Goal: Information Seeking & Learning: Learn about a topic

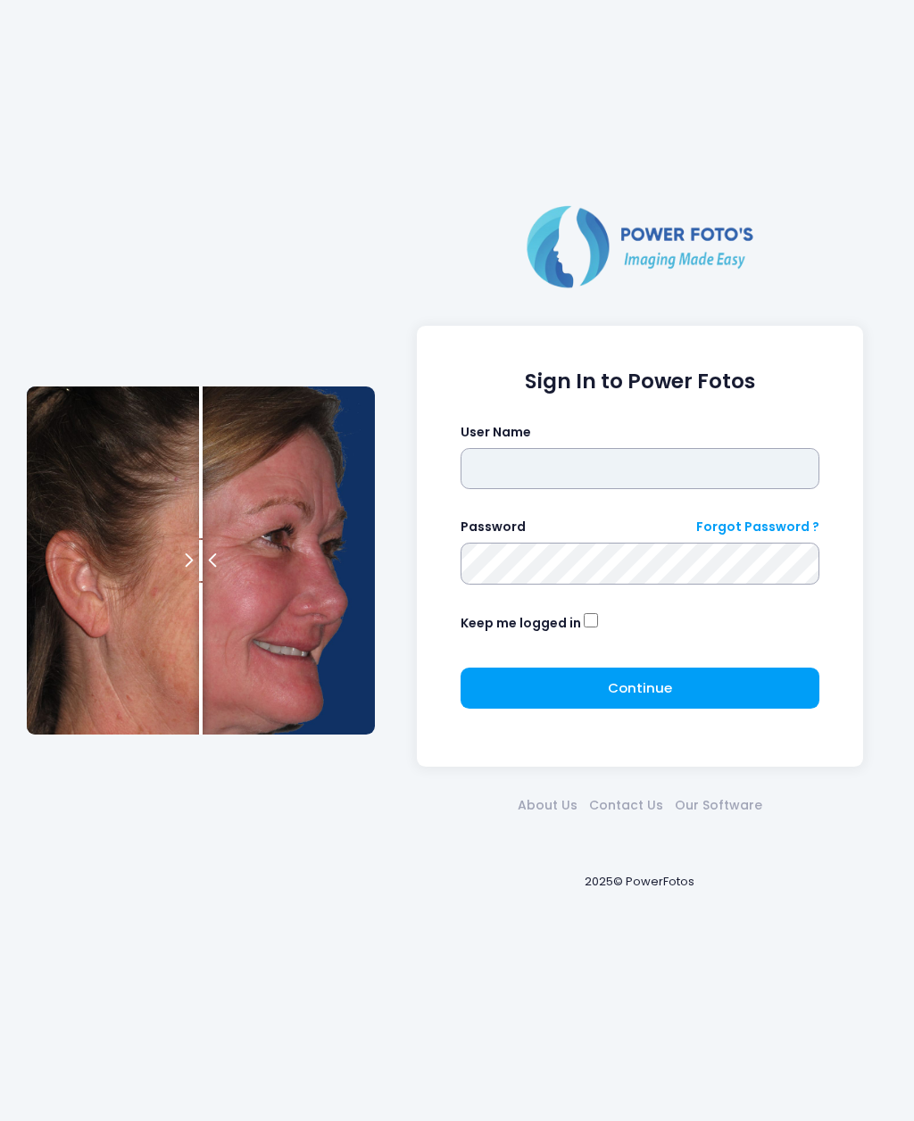
type input "********"
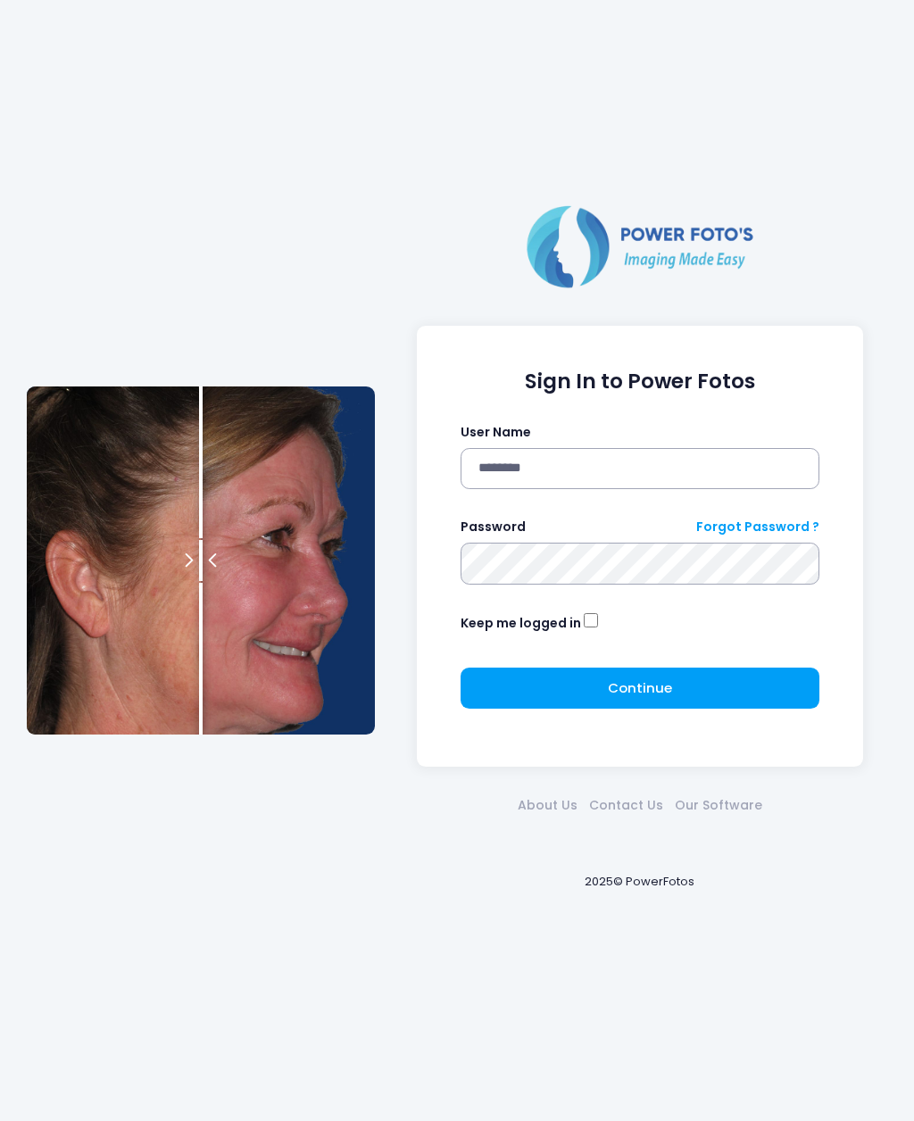
click button "submit" at bounding box center [0, 0] width 0 height 0
click at [742, 691] on button "Continue Please wait..." at bounding box center [641, 688] width 360 height 41
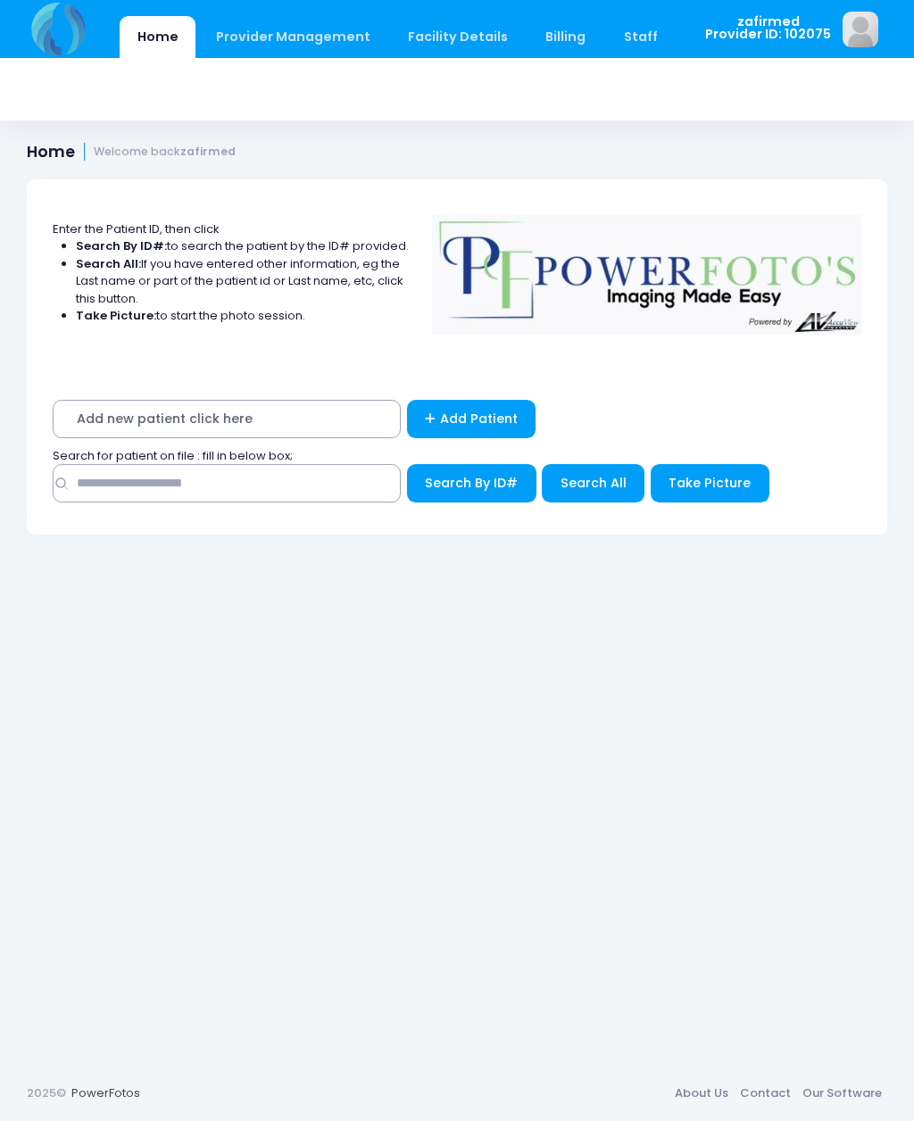
click at [287, 431] on span "Add new patient click here" at bounding box center [227, 419] width 348 height 38
click at [309, 394] on div "Add new patient click here Add Patient Search for patient on file : fill in bel…" at bounding box center [457, 456] width 861 height 158
click at [228, 413] on span "Add new patient click here" at bounding box center [227, 419] width 348 height 38
click at [312, 395] on div "Add new patient click here Add Patient Search for patient on file : fill in bel…" at bounding box center [457, 456] width 861 height 158
click at [309, 416] on span "Add new patient click here" at bounding box center [227, 419] width 348 height 38
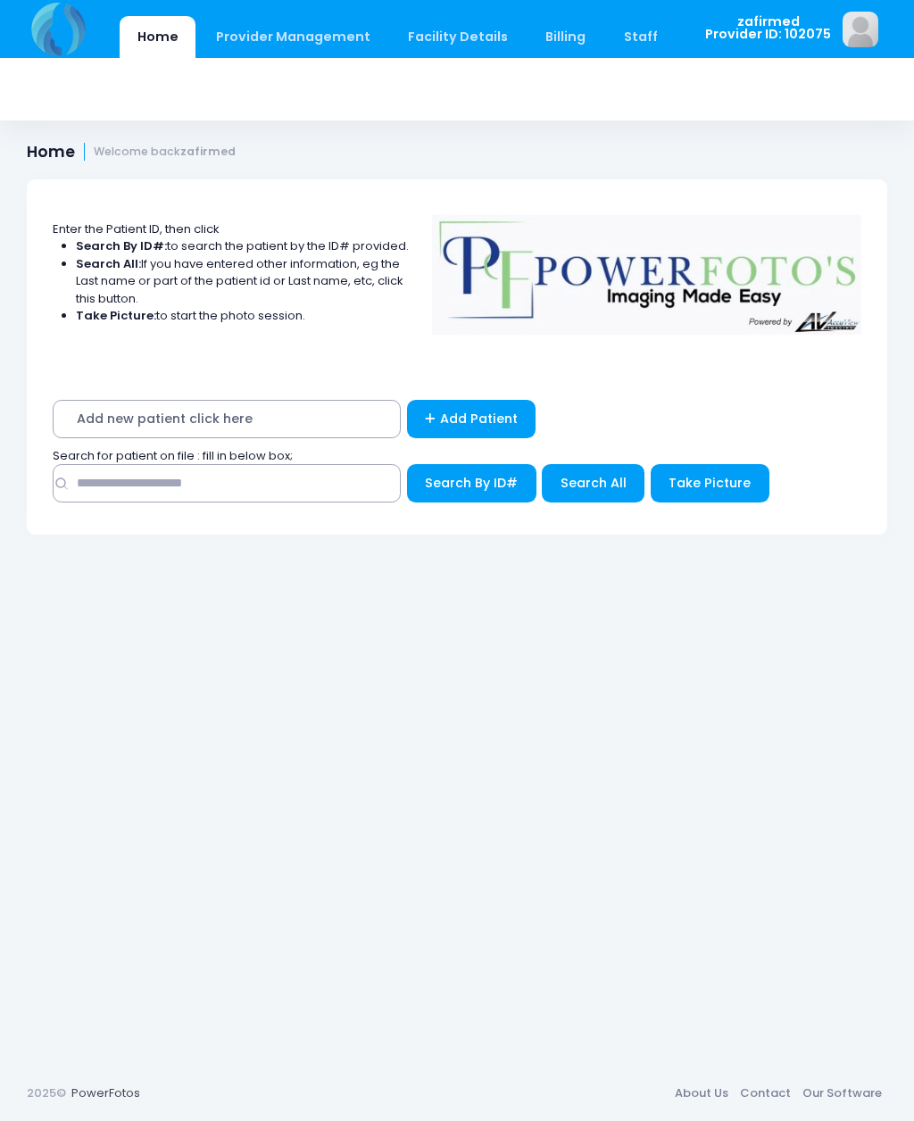
click at [278, 412] on span "Add new patient click here" at bounding box center [227, 419] width 348 height 38
click at [134, 410] on span "Add new patient click here" at bounding box center [227, 419] width 348 height 38
click at [161, 414] on span "Add new patient click here" at bounding box center [227, 419] width 348 height 38
click at [194, 420] on span "Add new patient click here" at bounding box center [227, 419] width 348 height 38
click at [278, 413] on span "Add new patient click here" at bounding box center [227, 419] width 348 height 38
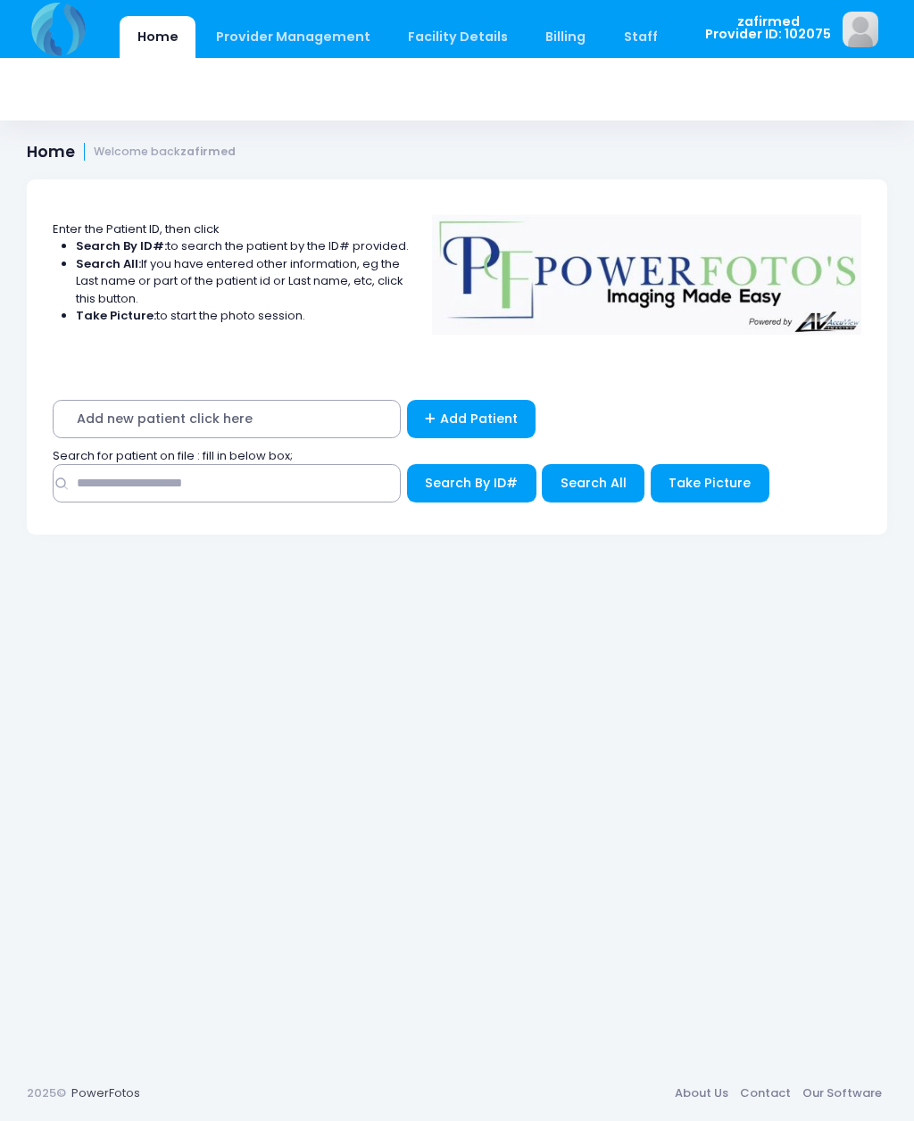
click at [325, 427] on span "Add new patient click here" at bounding box center [227, 419] width 348 height 38
click at [312, 422] on span "Add new patient click here" at bounding box center [227, 419] width 348 height 38
click at [263, 482] on input "text" at bounding box center [227, 483] width 348 height 38
type input "****"
click at [479, 479] on span "Search By ID#" at bounding box center [471, 483] width 93 height 18
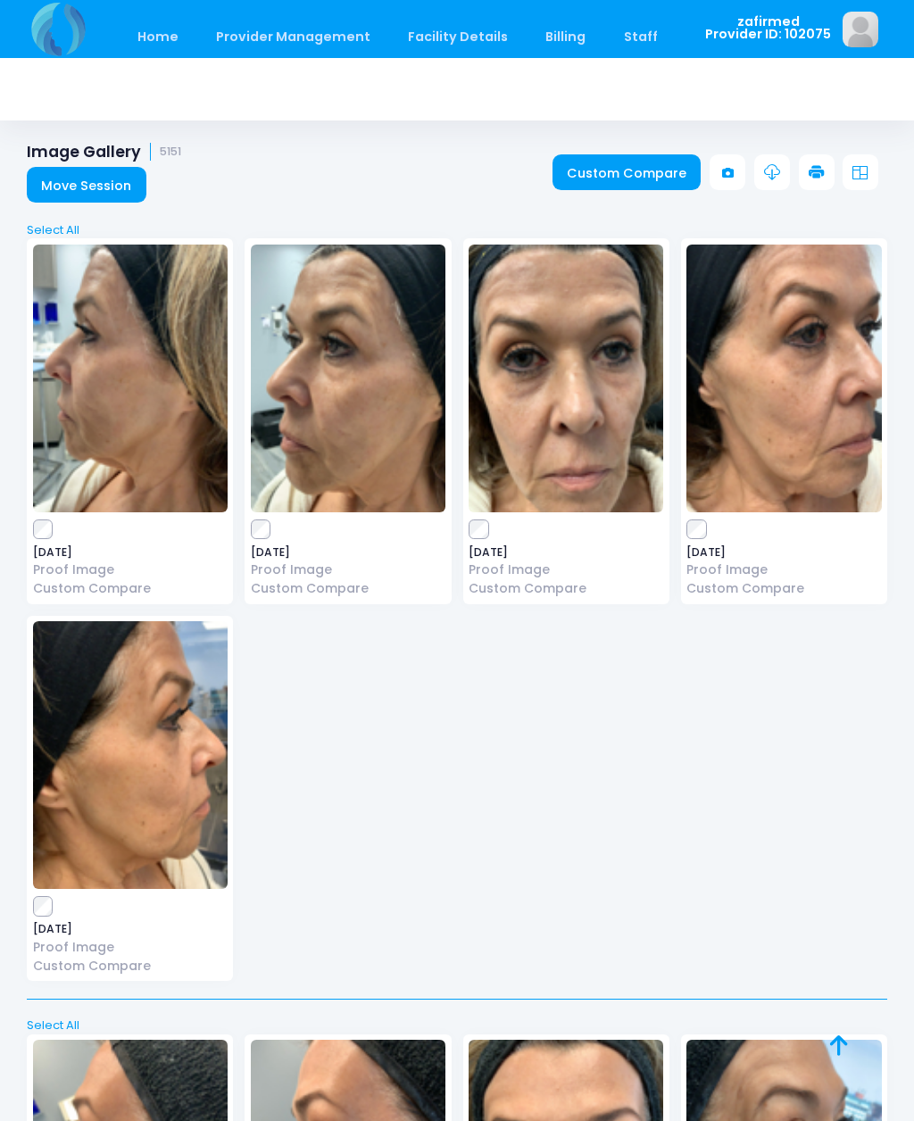
click at [550, 391] on img at bounding box center [566, 379] width 195 height 268
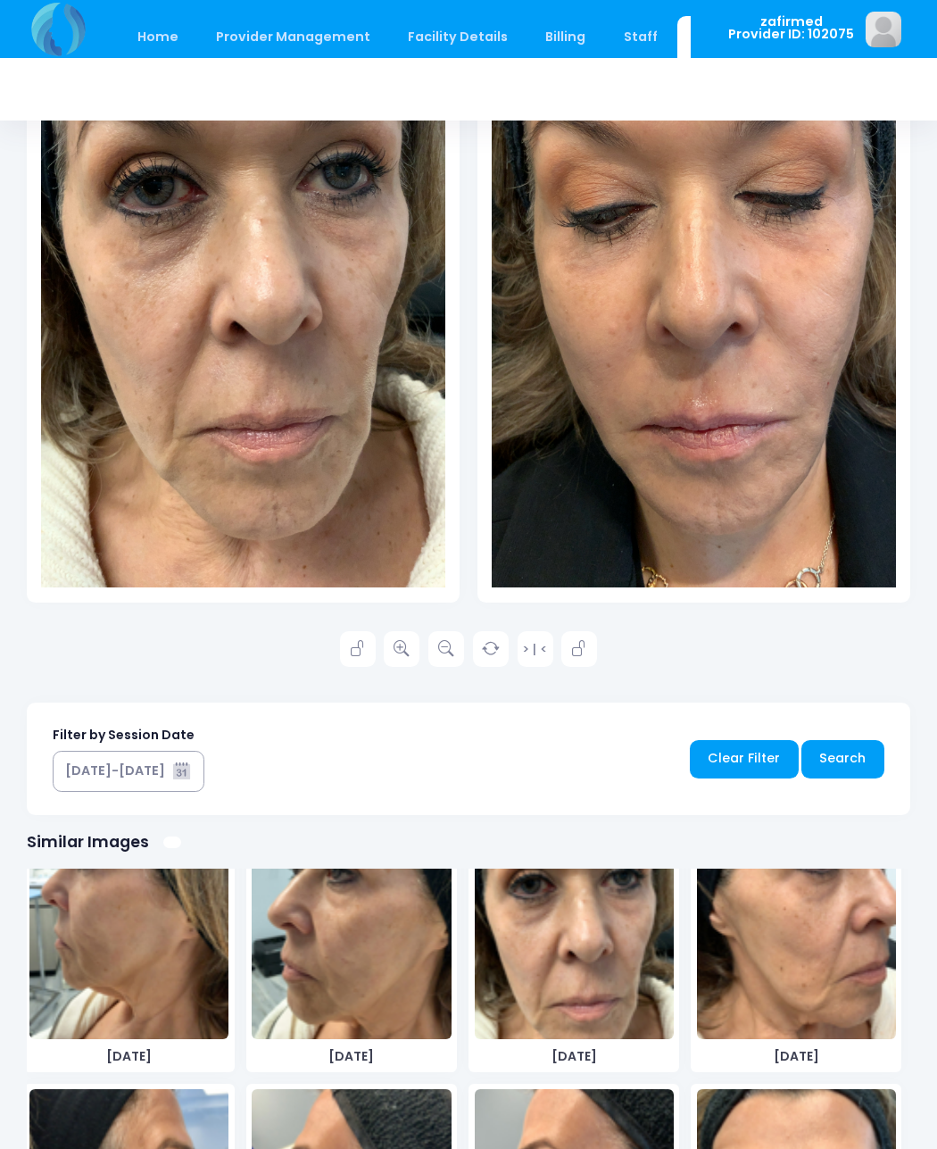
scroll to position [128, 0]
click at [818, 969] on img at bounding box center [796, 904] width 199 height 268
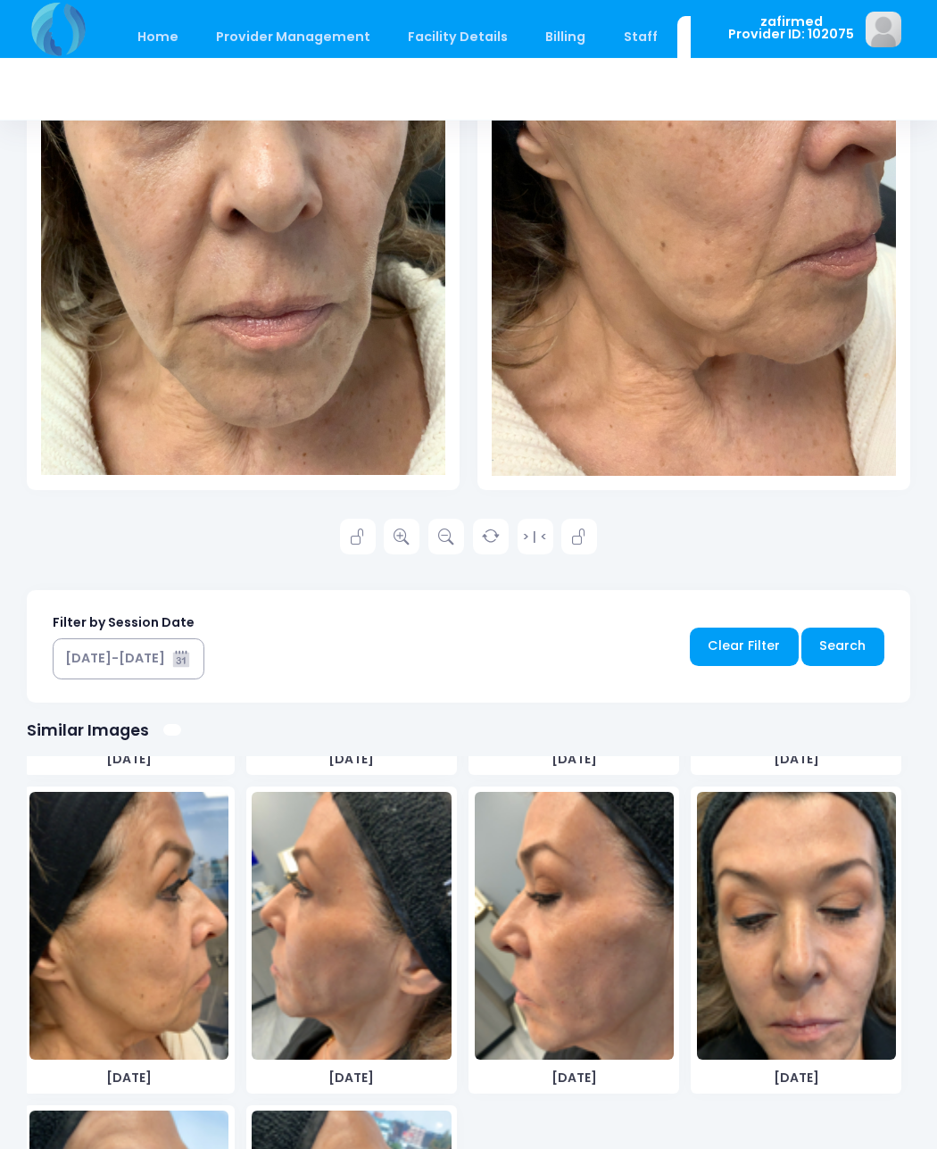
scroll to position [296, 0]
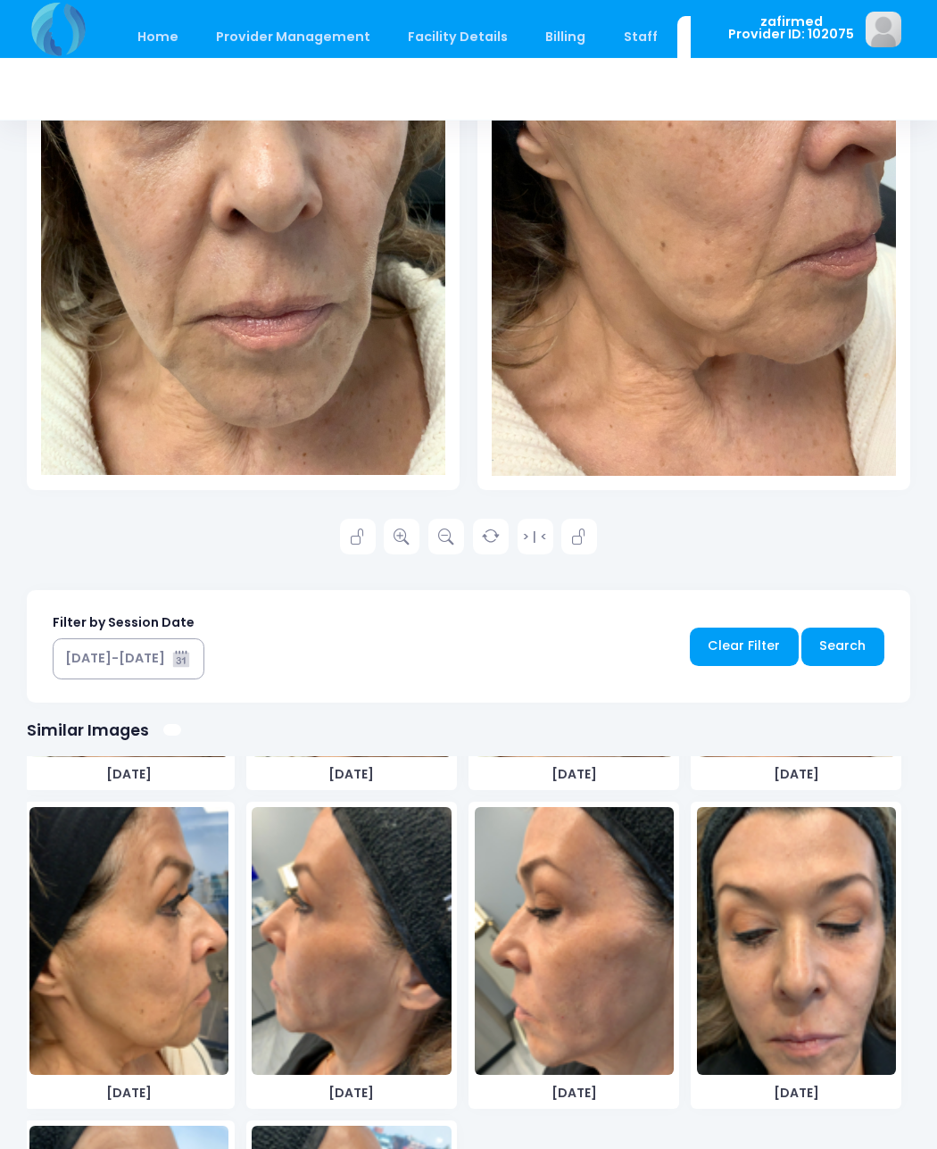
click at [262, 363] on img at bounding box center [243, 116] width 404 height 719
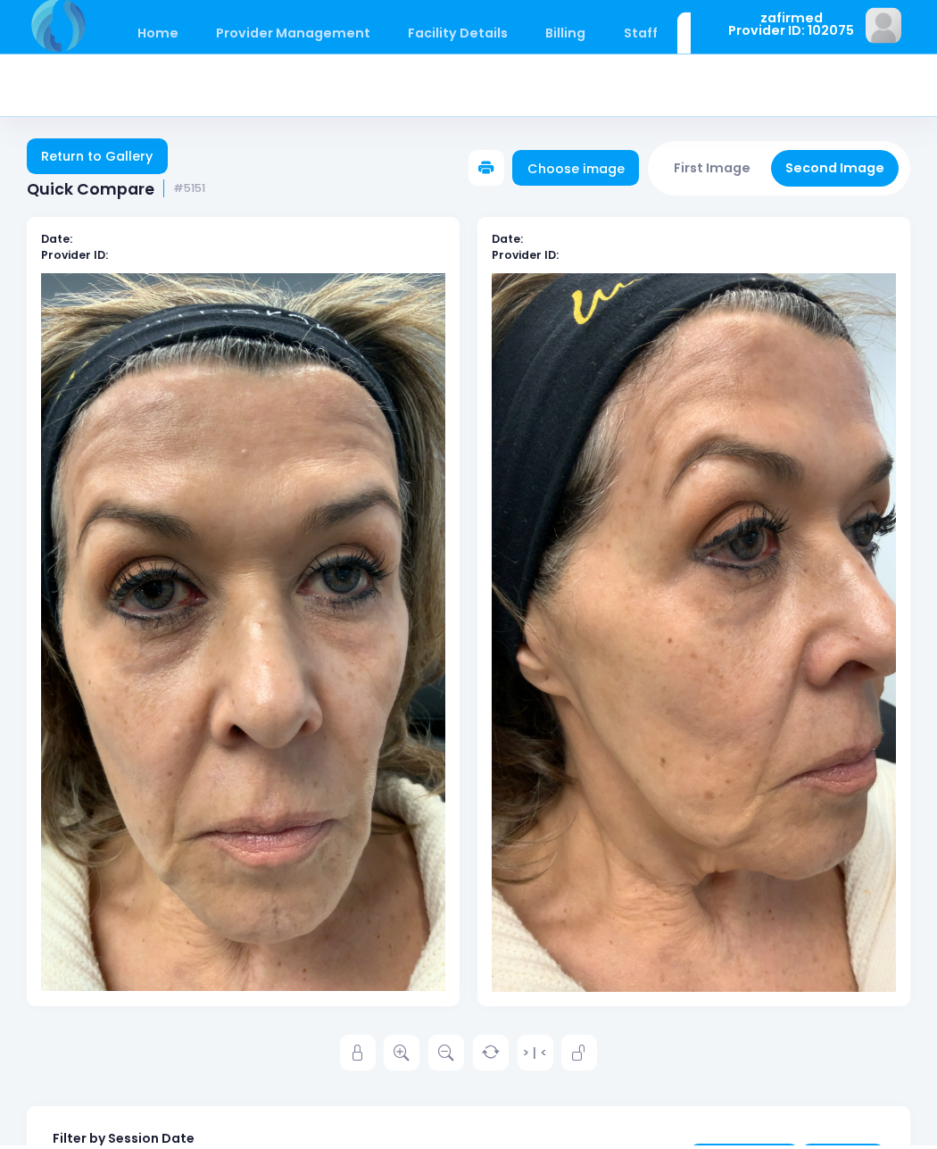
scroll to position [0, 0]
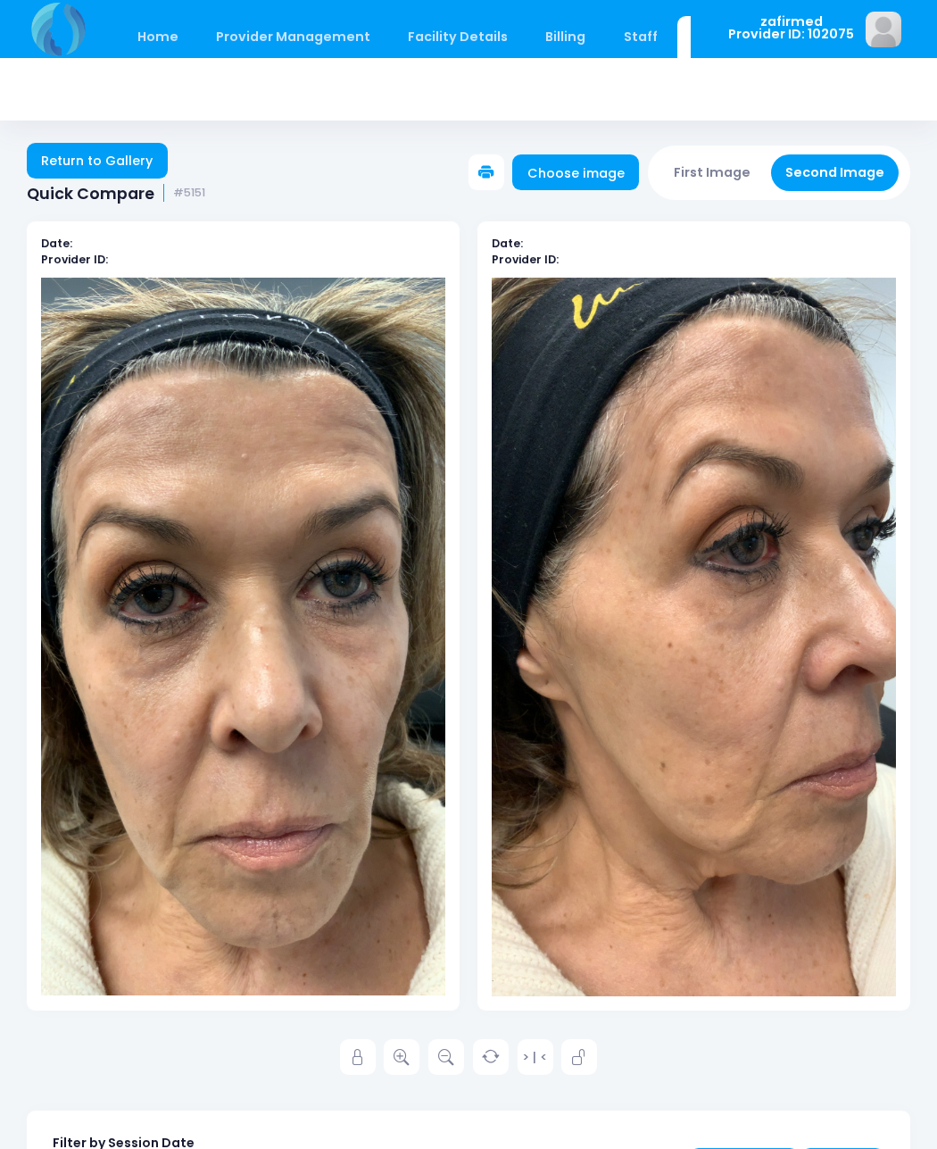
click at [714, 173] on button "First Image" at bounding box center [713, 172] width 106 height 37
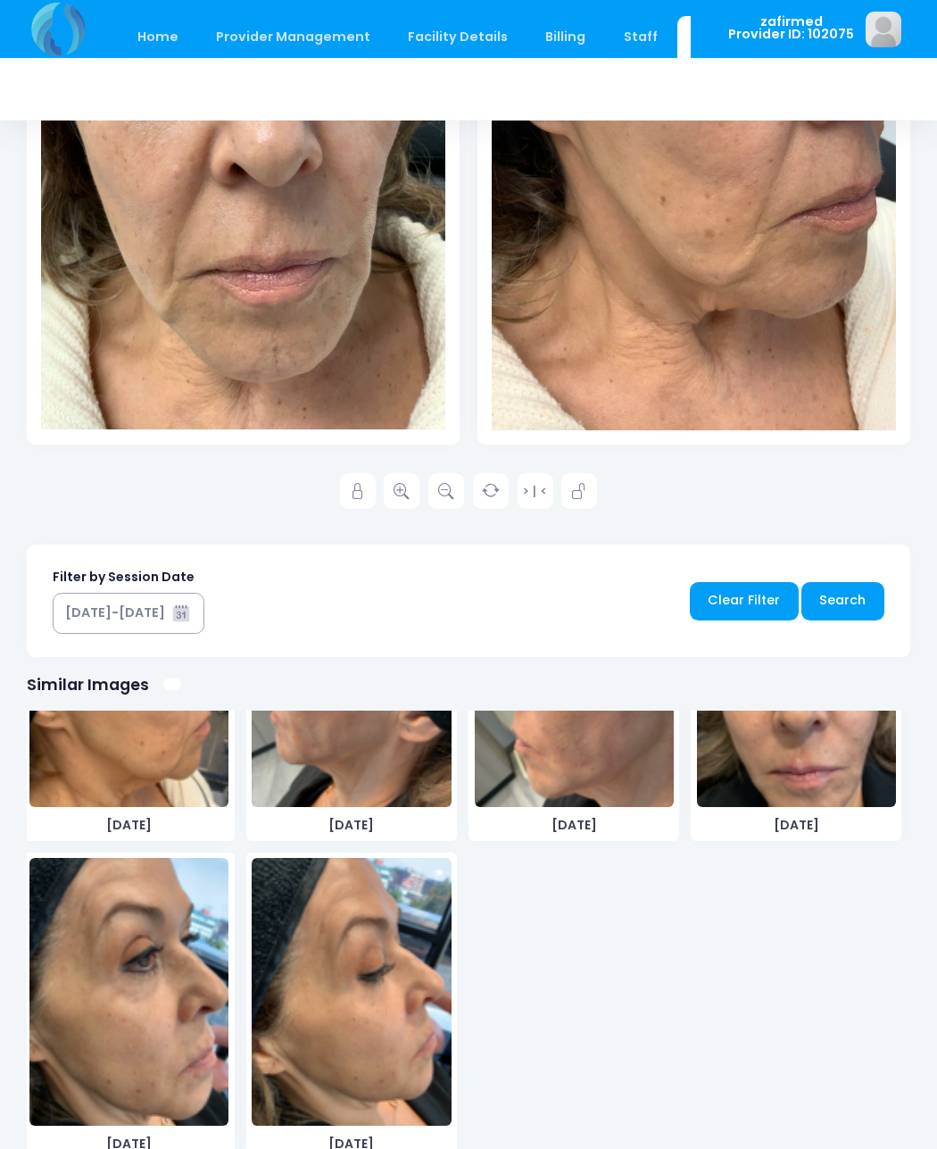
scroll to position [518, 0]
click at [163, 1016] on img at bounding box center [128, 993] width 199 height 268
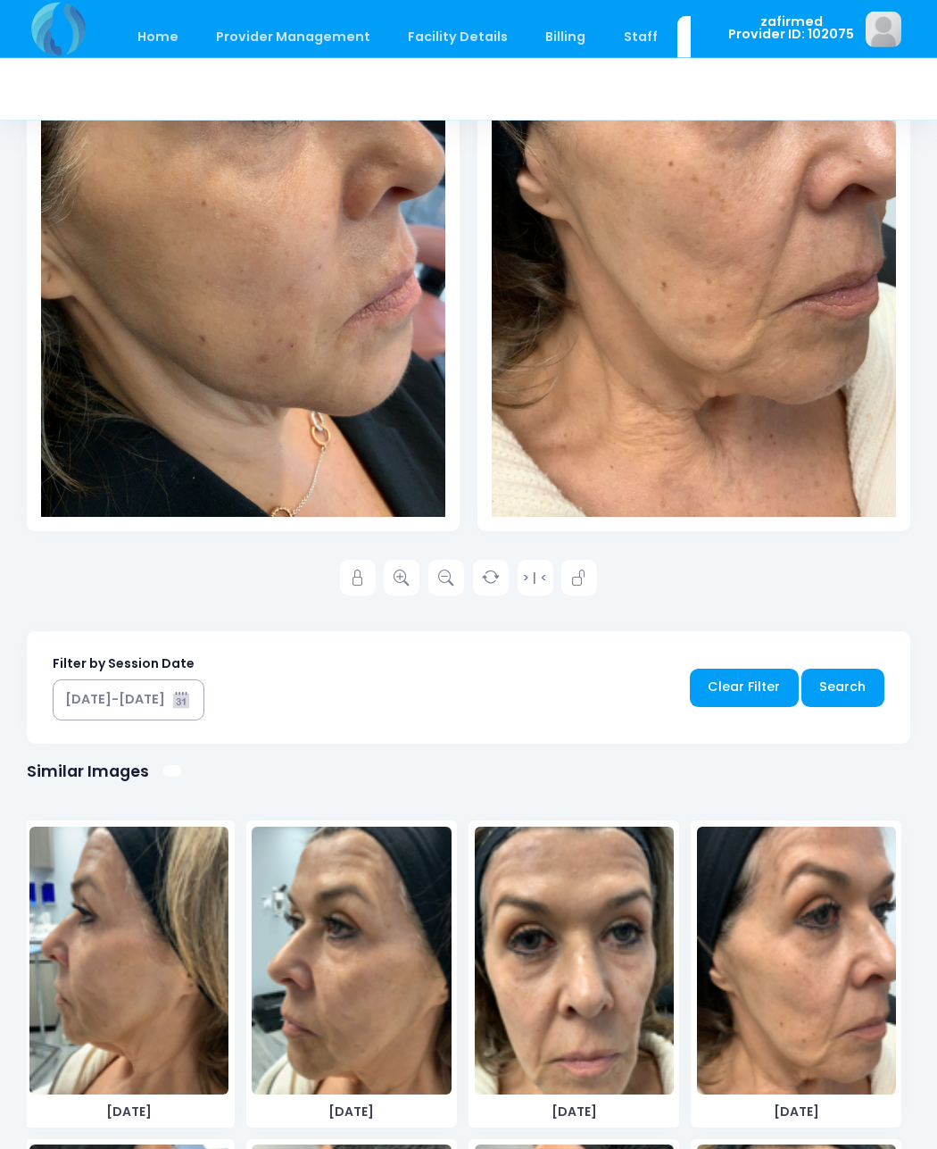
scroll to position [0, 0]
click at [136, 999] on img at bounding box center [128, 961] width 199 height 268
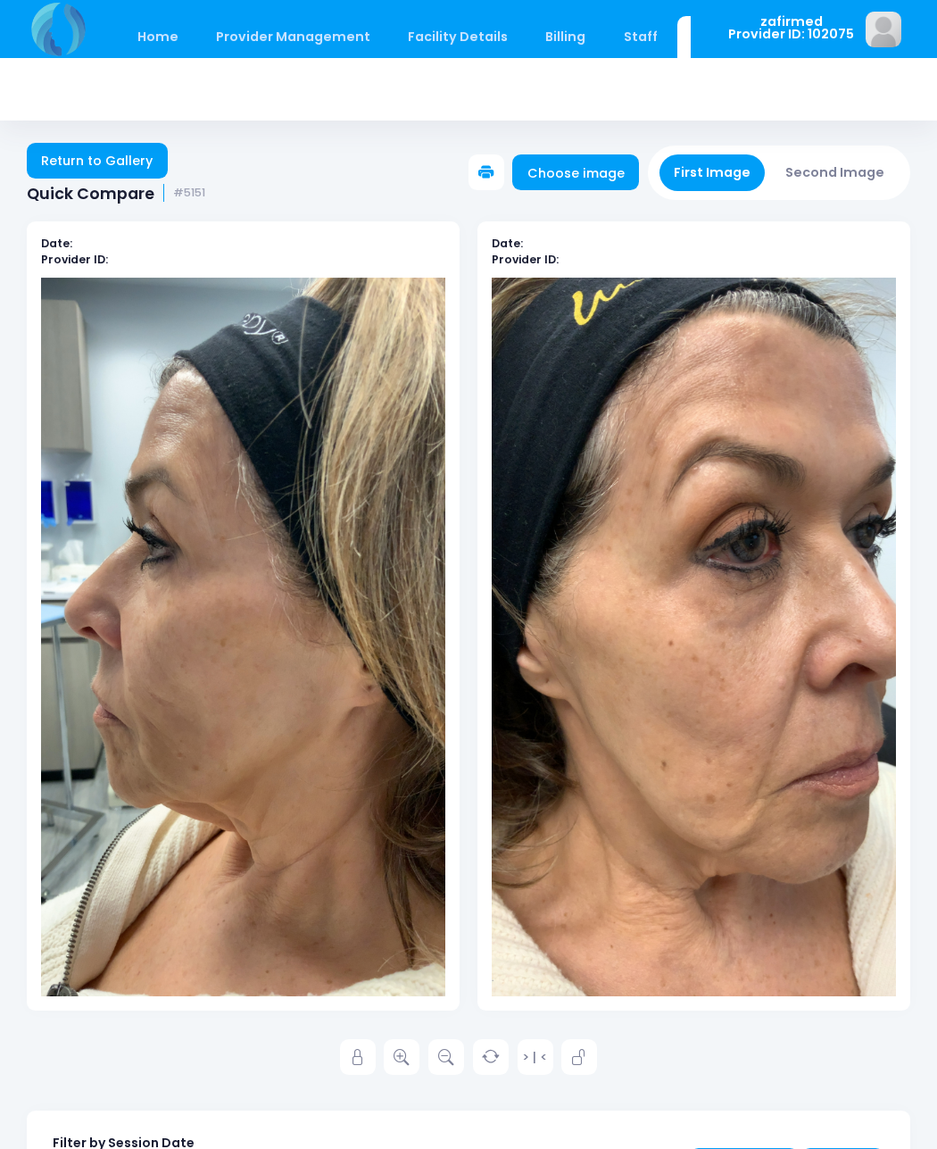
click at [844, 172] on button "Second Image" at bounding box center [835, 172] width 129 height 37
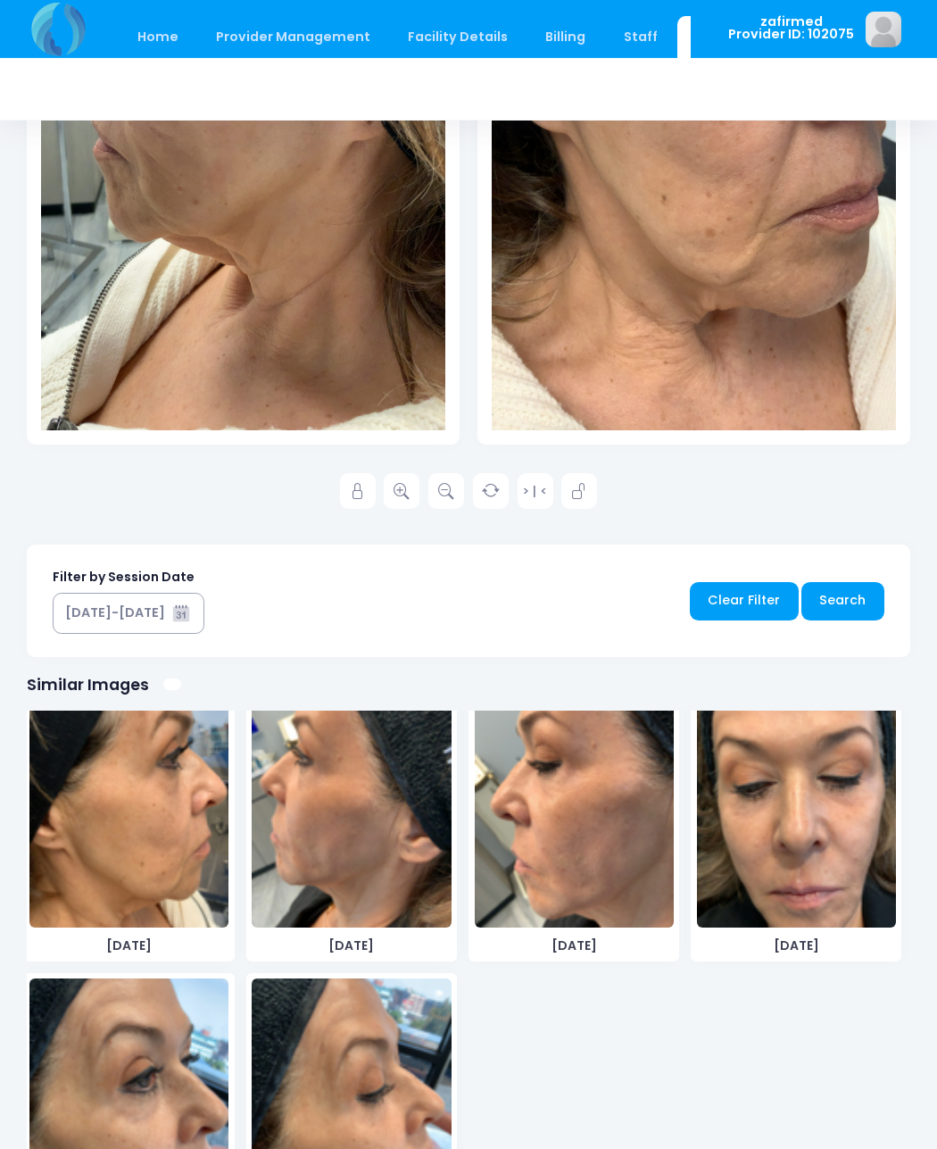
scroll to position [400, 0]
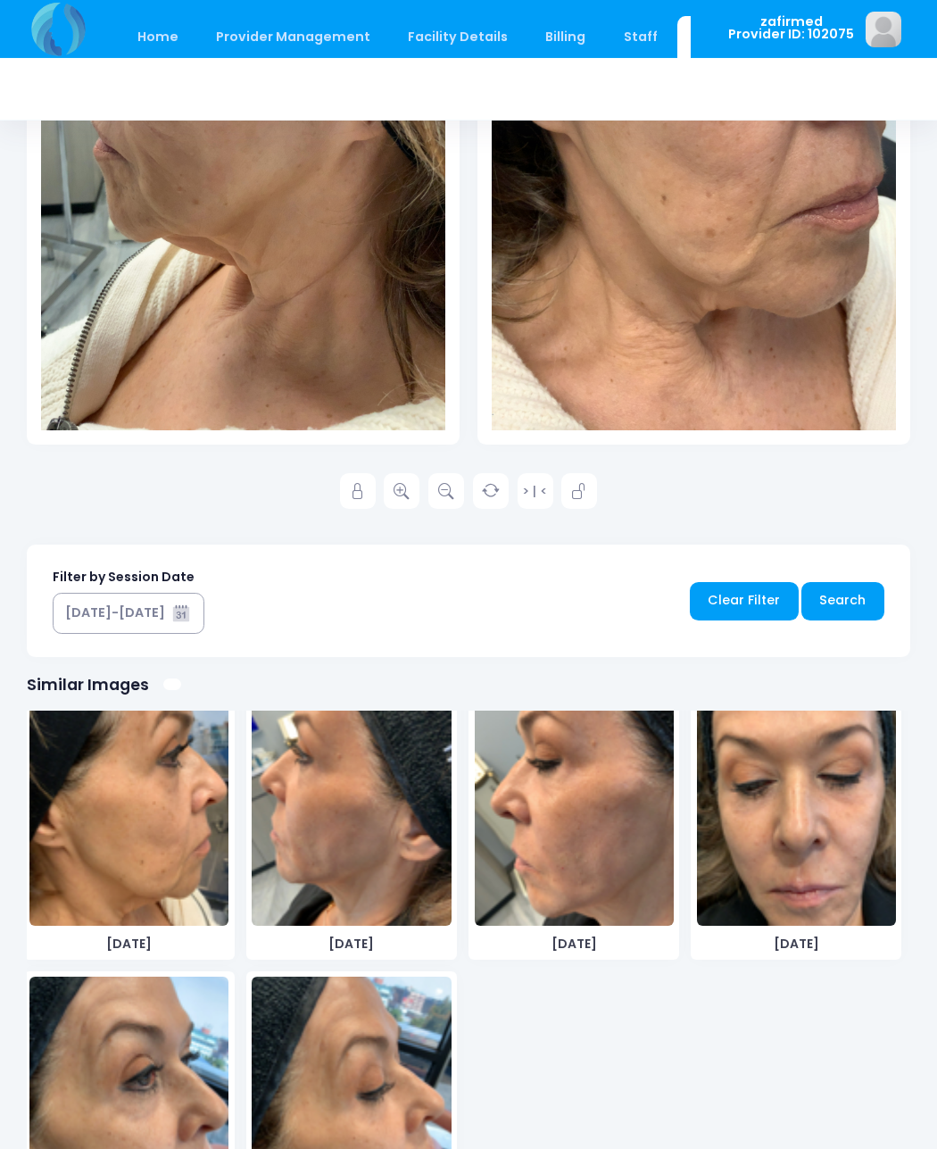
click at [592, 851] on img at bounding box center [574, 792] width 199 height 268
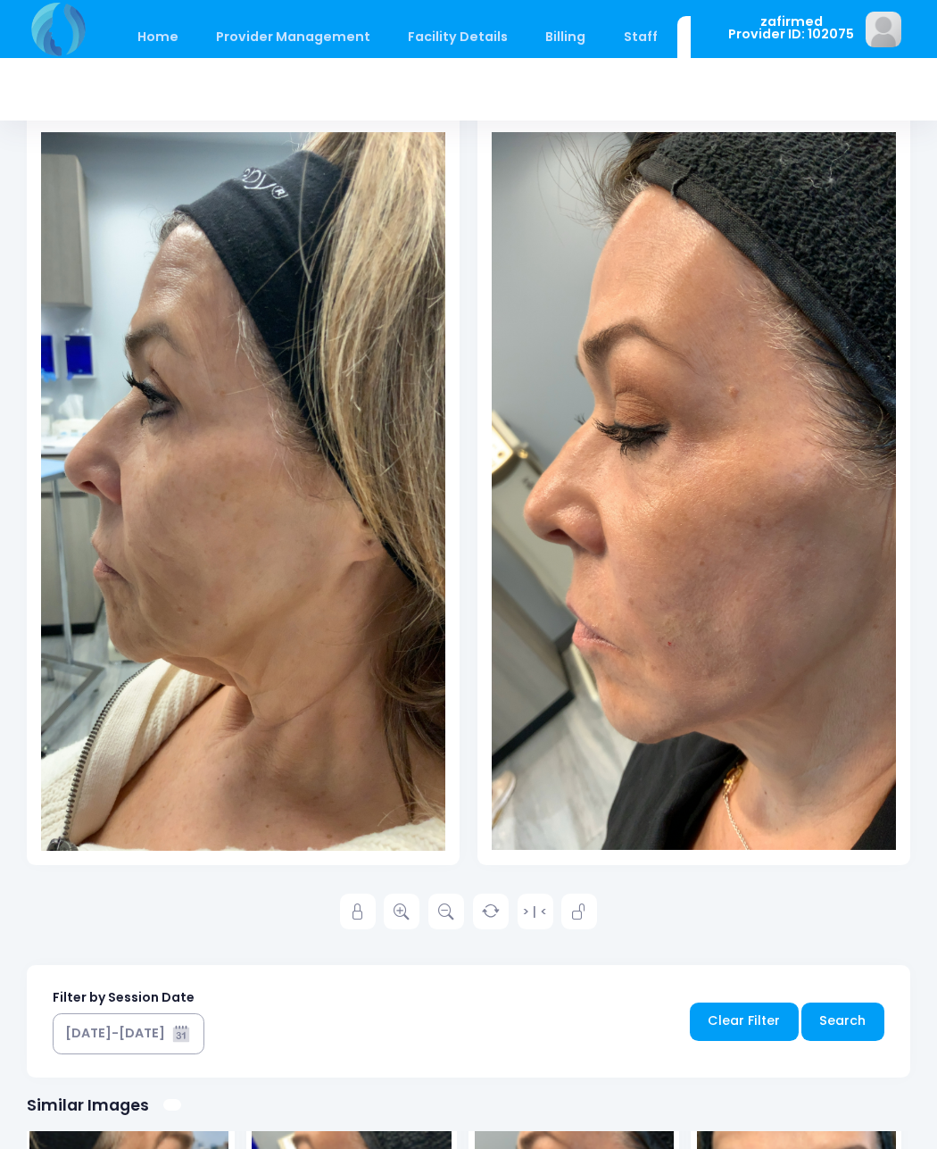
scroll to position [80, 0]
